Goal: Task Accomplishment & Management: Manage account settings

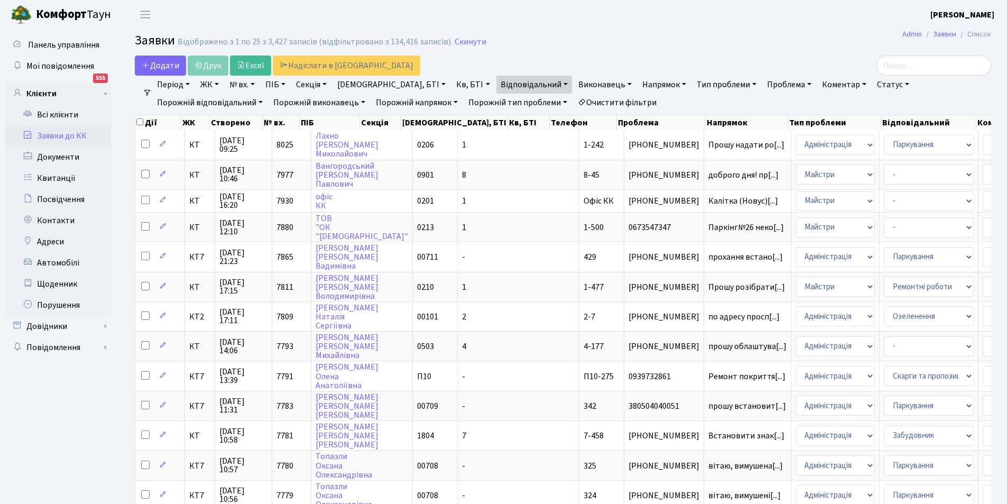
select select "25"
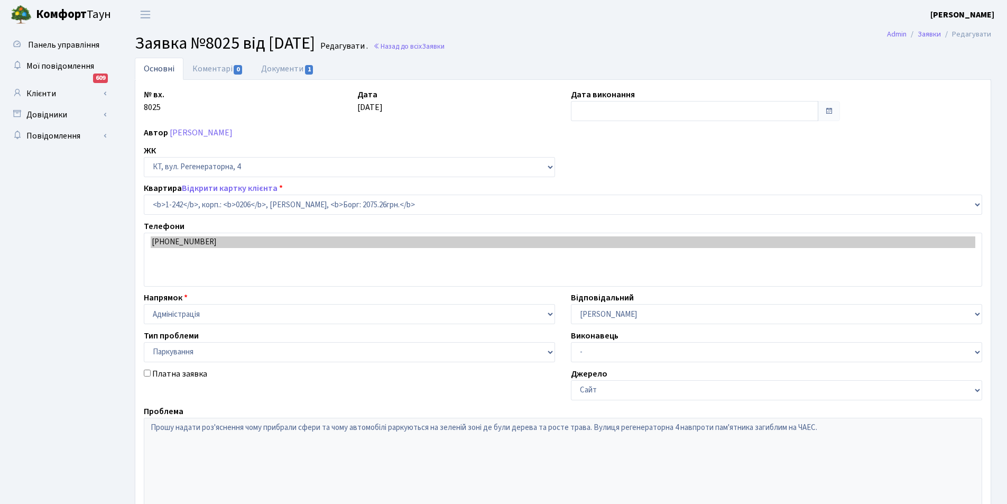
select select "242"
select select "66"
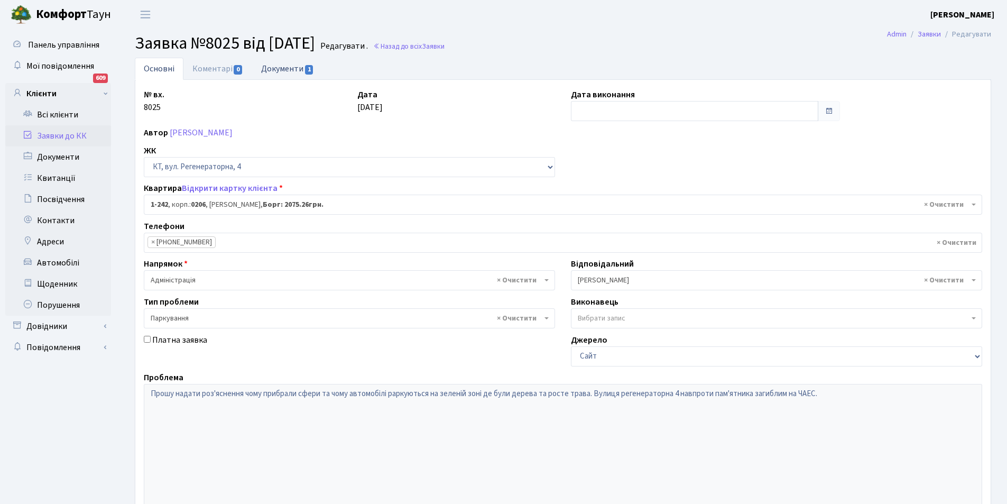
click at [281, 63] on link "Документи 1" at bounding box center [287, 69] width 71 height 22
select select "25"
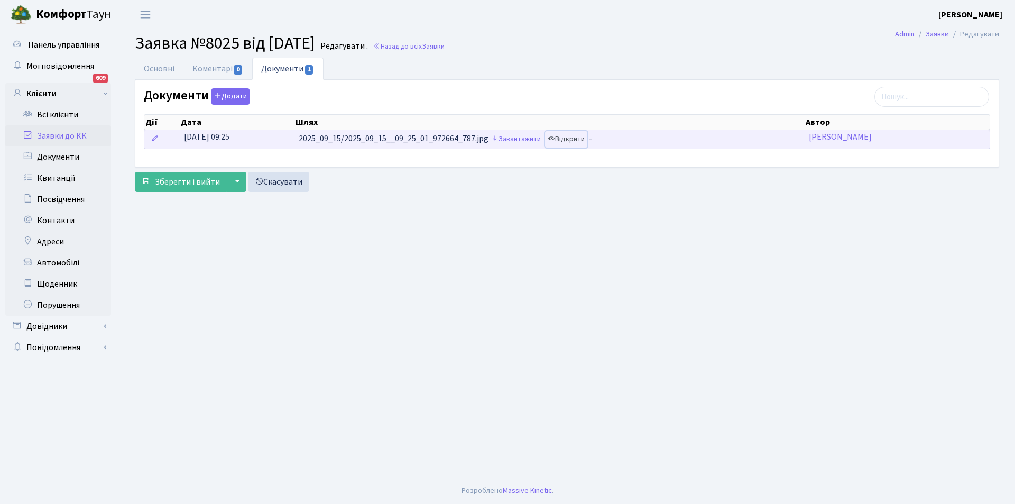
click at [579, 135] on link "Відкрити" at bounding box center [566, 139] width 42 height 16
